Goal: Task Accomplishment & Management: Use online tool/utility

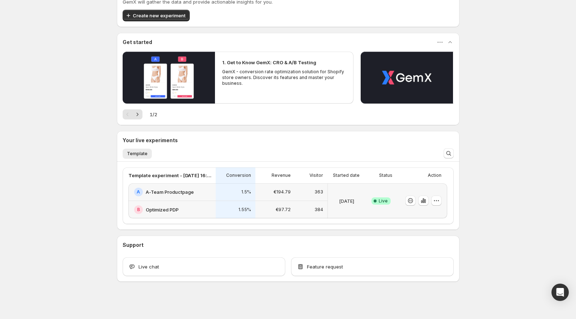
scroll to position [35, 0]
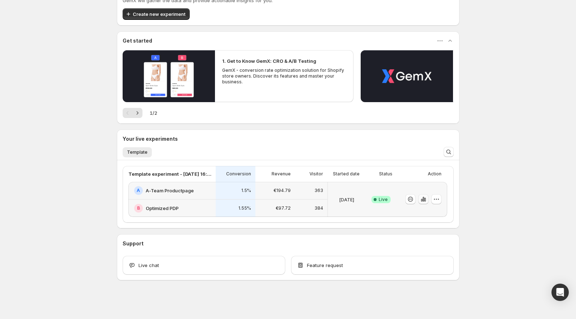
click at [423, 200] on icon "button" at bounding box center [423, 198] width 7 height 7
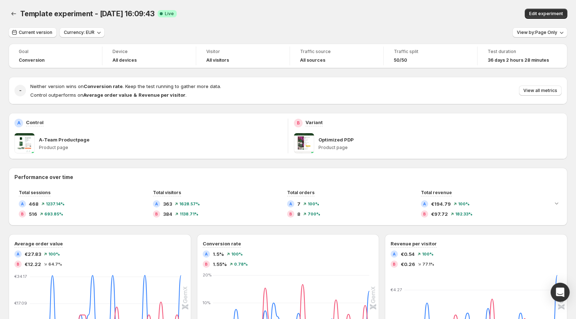
click at [562, 296] on div "Open Intercom Messenger" at bounding box center [560, 292] width 19 height 19
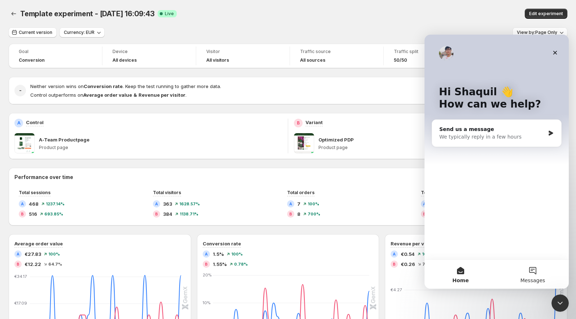
click at [528, 266] on button "Messages" at bounding box center [533, 274] width 72 height 29
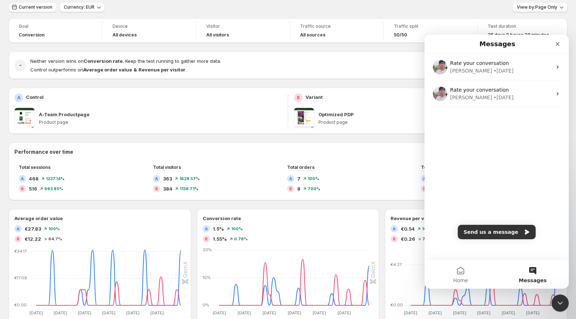
scroll to position [17, 0]
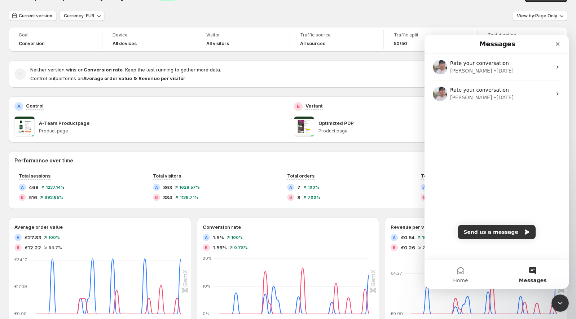
click at [271, 93] on div "Goal Conversion Device All devices Visitor All visitors Traffic source All sour…" at bounding box center [288, 261] width 559 height 468
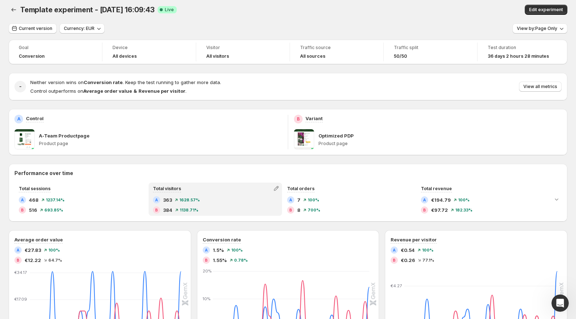
scroll to position [0, 0]
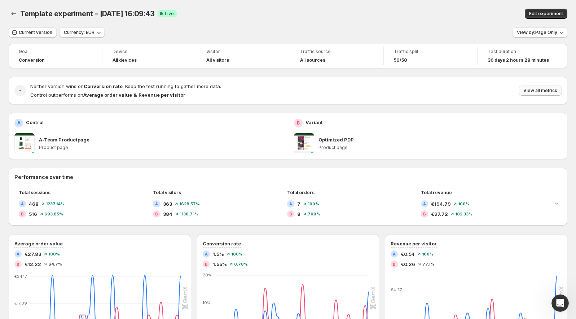
click at [529, 92] on span "View all metrics" at bounding box center [540, 91] width 34 height 6
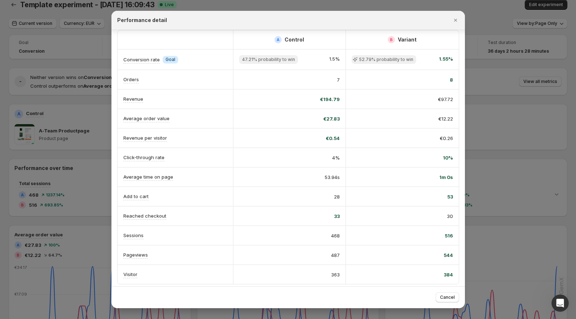
scroll to position [5, 0]
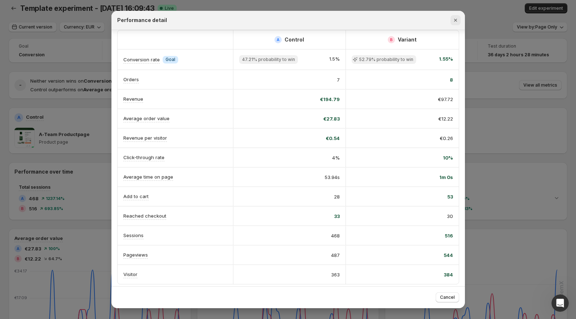
click at [453, 21] on icon "Close" at bounding box center [455, 20] width 7 height 7
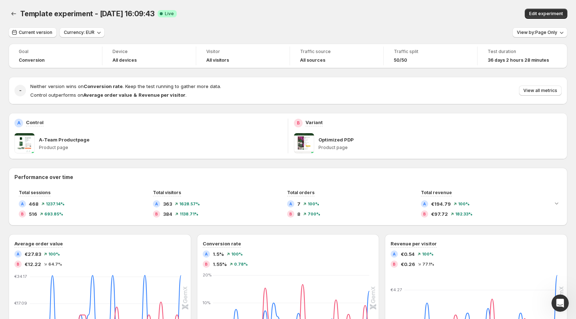
click at [71, 141] on p "A-Team Productpage" at bounding box center [64, 139] width 50 height 7
copy p "A-Team Productpage"
